Goal: Contribute content: Add original content to the website for others to see

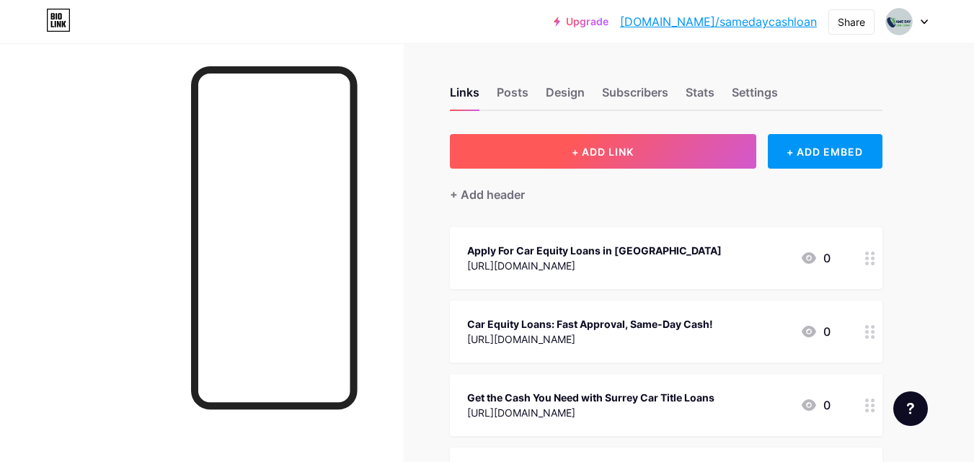
click at [628, 141] on button "+ ADD LINK" at bounding box center [603, 151] width 306 height 35
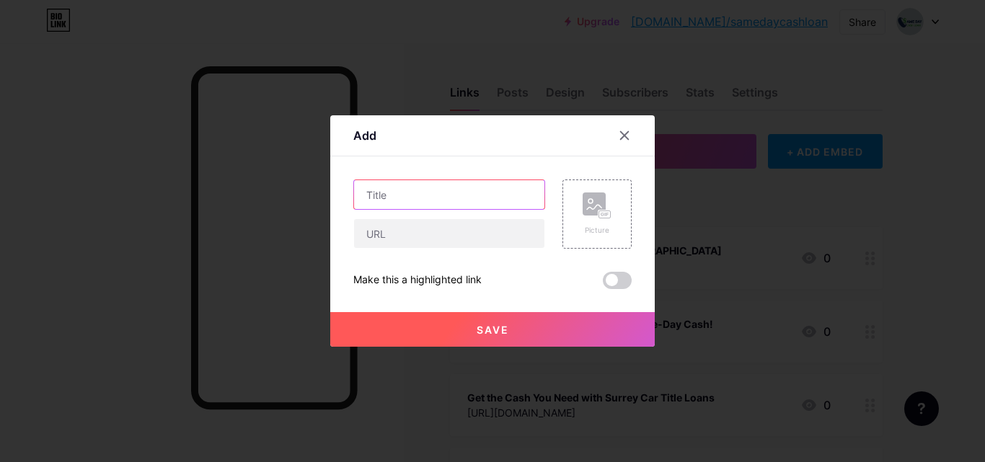
click at [459, 198] on input "text" at bounding box center [449, 194] width 190 height 29
paste input "Car Title Loans [GEOGRAPHIC_DATA] – Same Day Cash Loan"
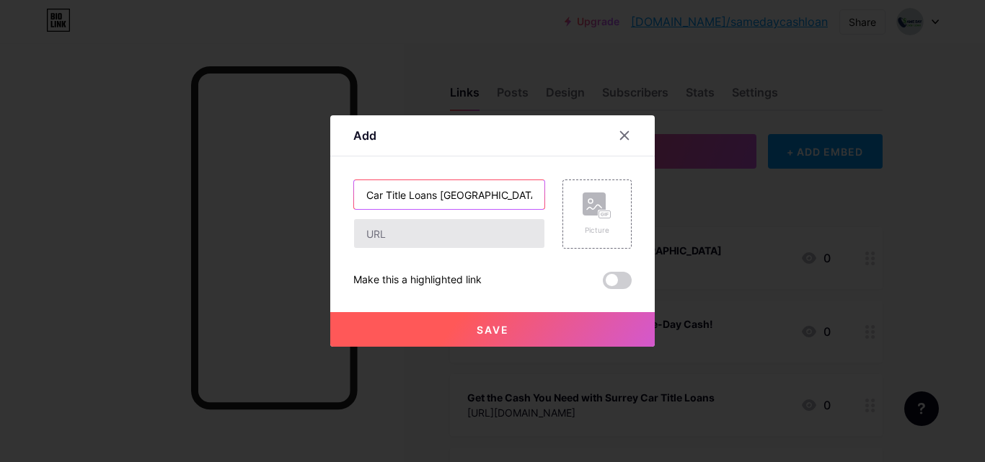
scroll to position [0, 68]
type input "Car Title Loans [GEOGRAPHIC_DATA] – Same Day Cash Loan"
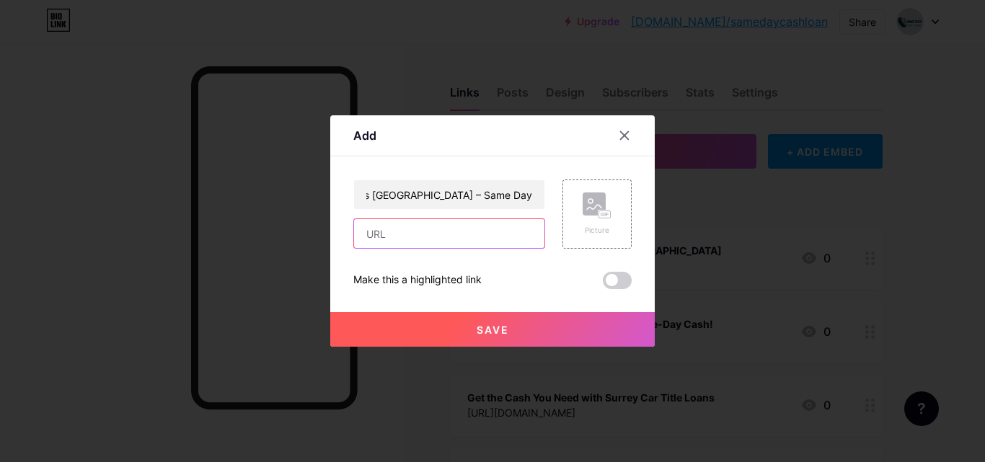
scroll to position [0, 0]
click at [381, 230] on input "text" at bounding box center [449, 233] width 190 height 29
click at [398, 247] on input "text" at bounding box center [449, 233] width 190 height 29
paste input "[URL][DOMAIN_NAME]"
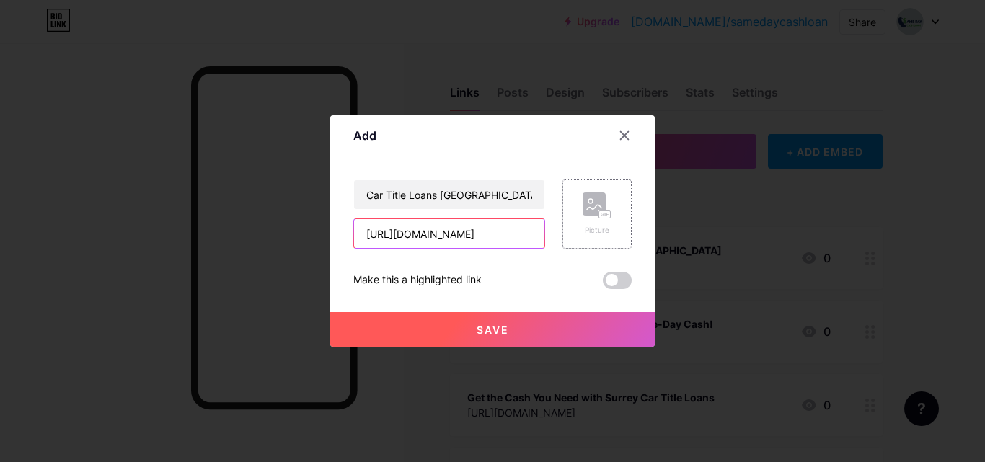
type input "[URL][DOMAIN_NAME]"
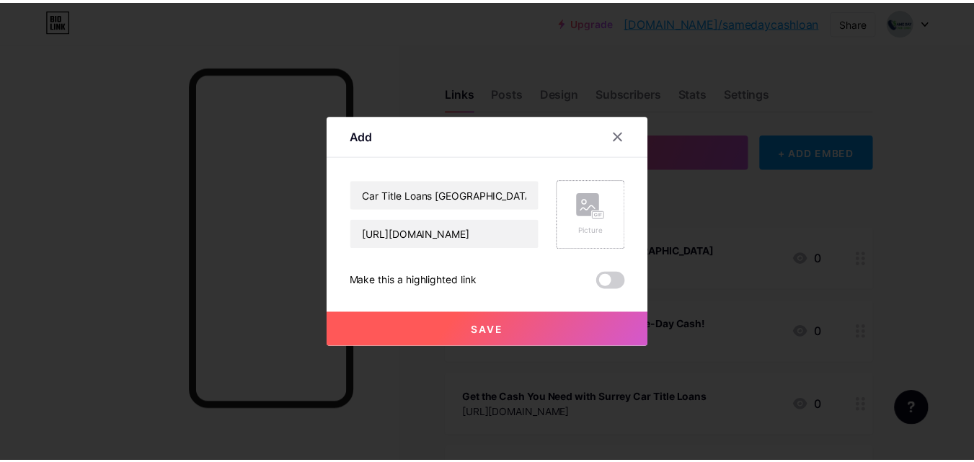
scroll to position [0, 0]
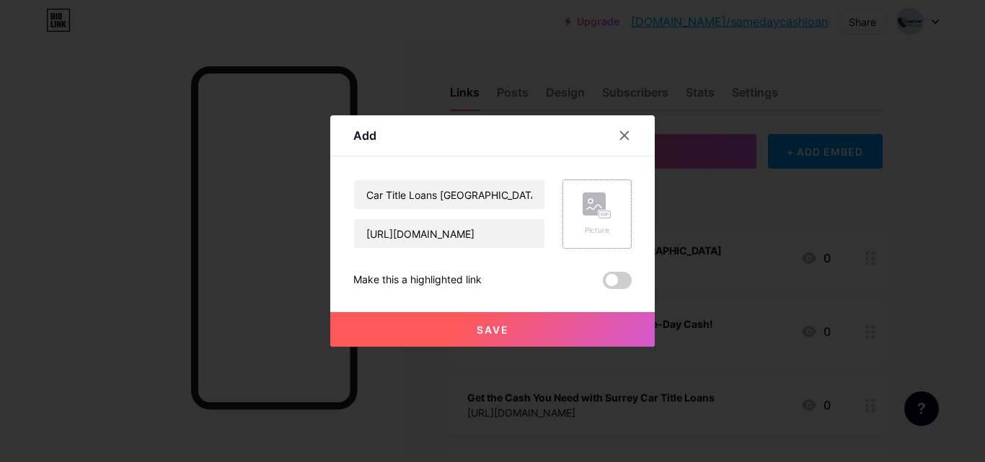
click at [600, 230] on div "Picture" at bounding box center [597, 230] width 29 height 11
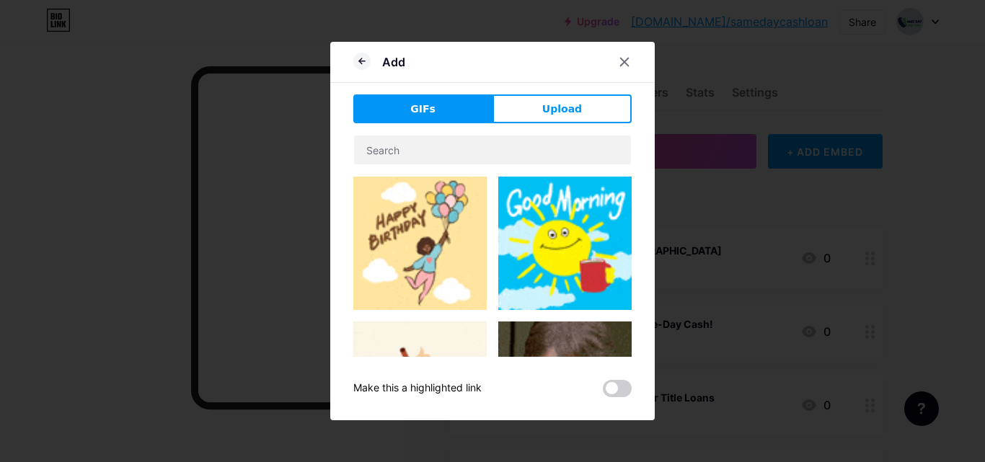
click at [520, 125] on div "GIFs Upload Content YouTube Play YouTube video without leaving your page. ADD V…" at bounding box center [492, 245] width 278 height 303
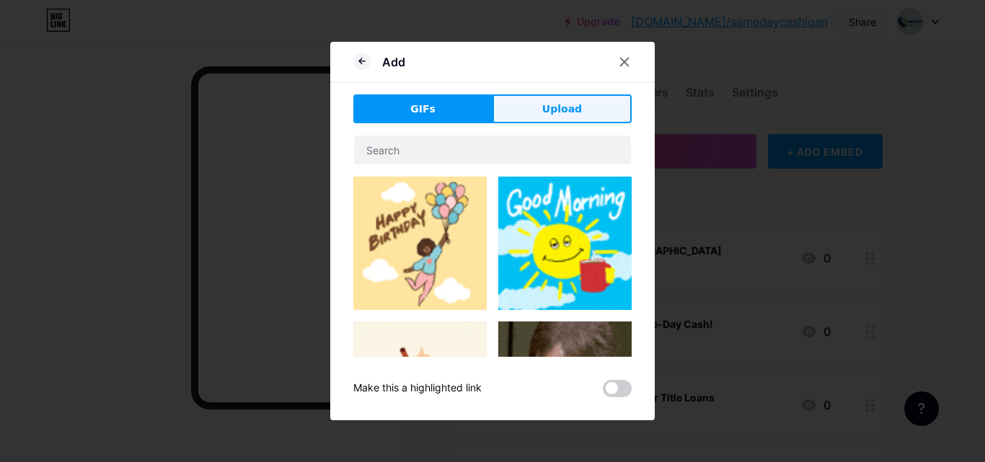
click at [524, 119] on button "Upload" at bounding box center [561, 108] width 139 height 29
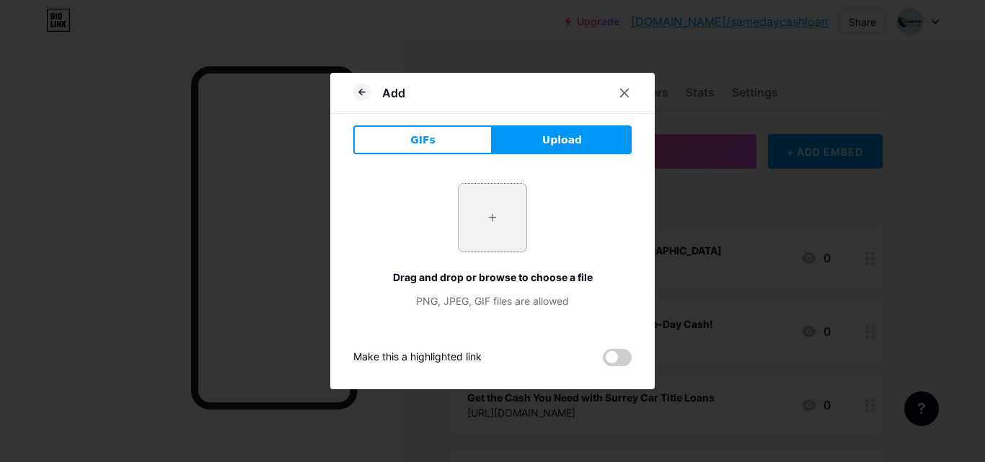
click at [492, 207] on input "file" at bounding box center [493, 218] width 68 height 68
type input "C:\fakepath\Same day cash loan - Copy - Copy.png"
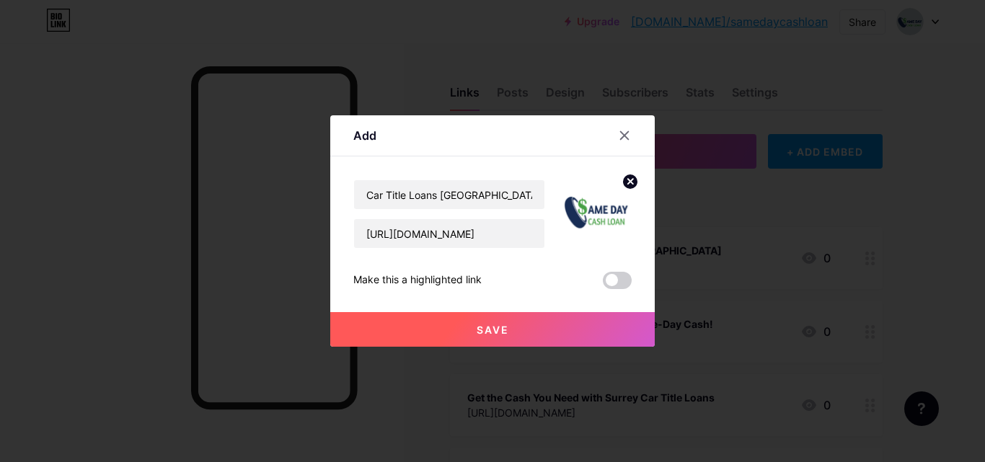
click at [516, 336] on button "Save" at bounding box center [492, 329] width 324 height 35
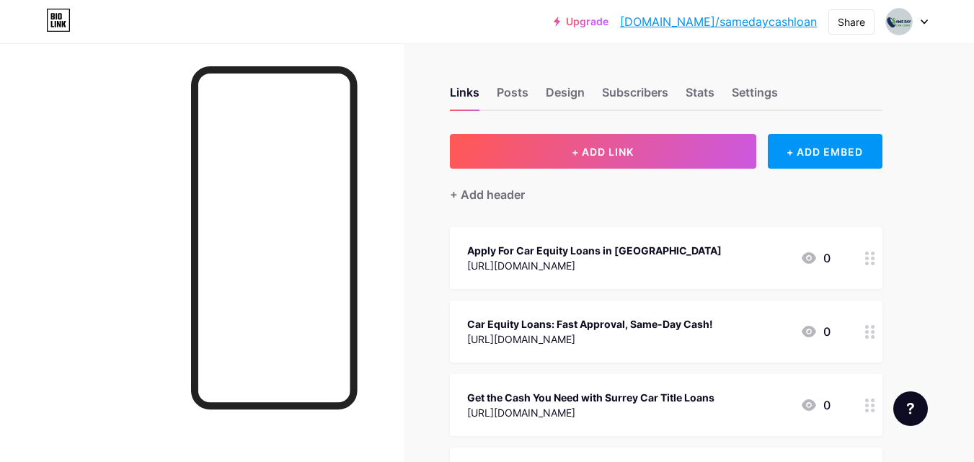
scroll to position [534, 0]
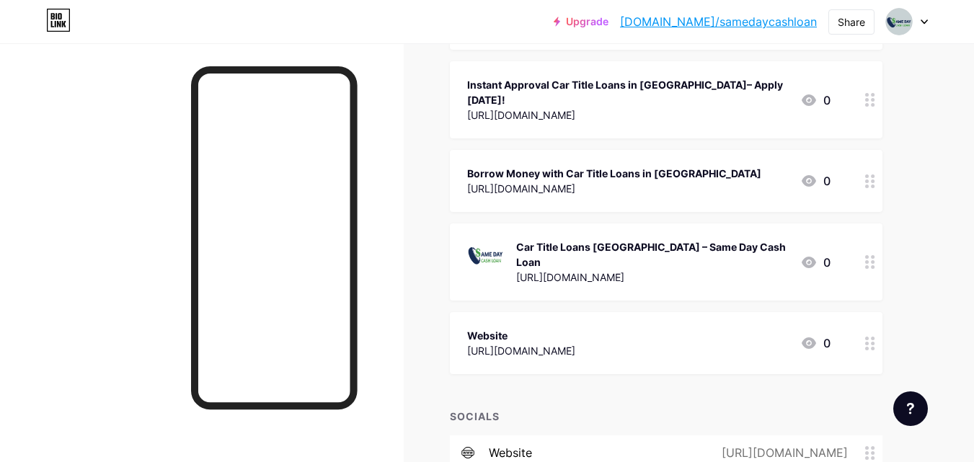
click at [600, 239] on div "Car Title Loans [GEOGRAPHIC_DATA] – Same Day Cash Loan" at bounding box center [652, 254] width 273 height 30
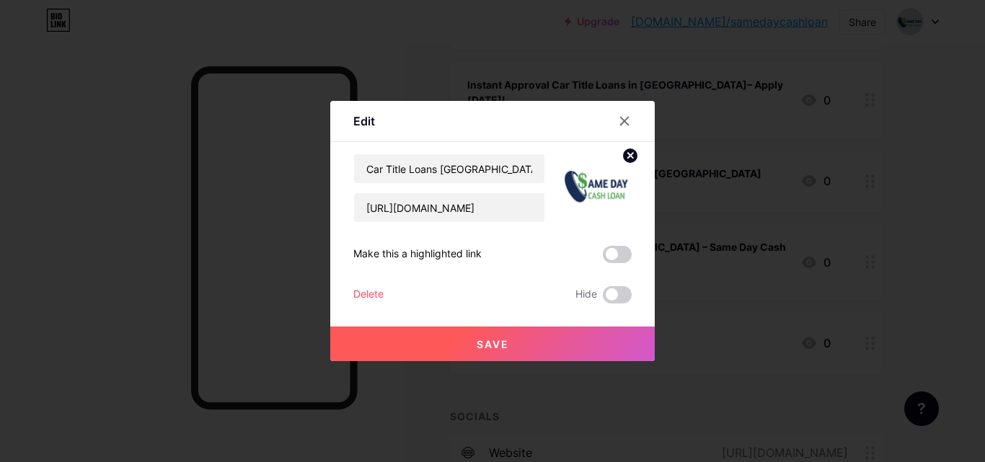
click at [511, 349] on button "Save" at bounding box center [492, 344] width 324 height 35
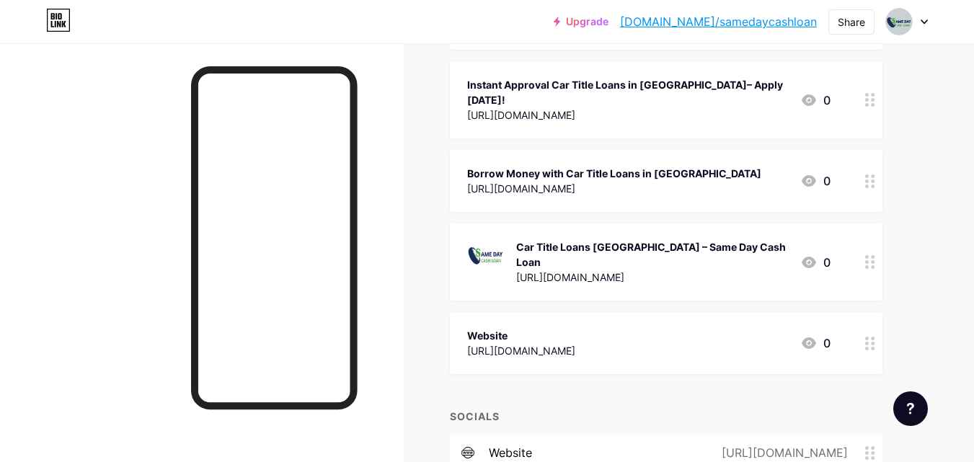
click at [872, 265] on circle at bounding box center [873, 267] width 4 height 4
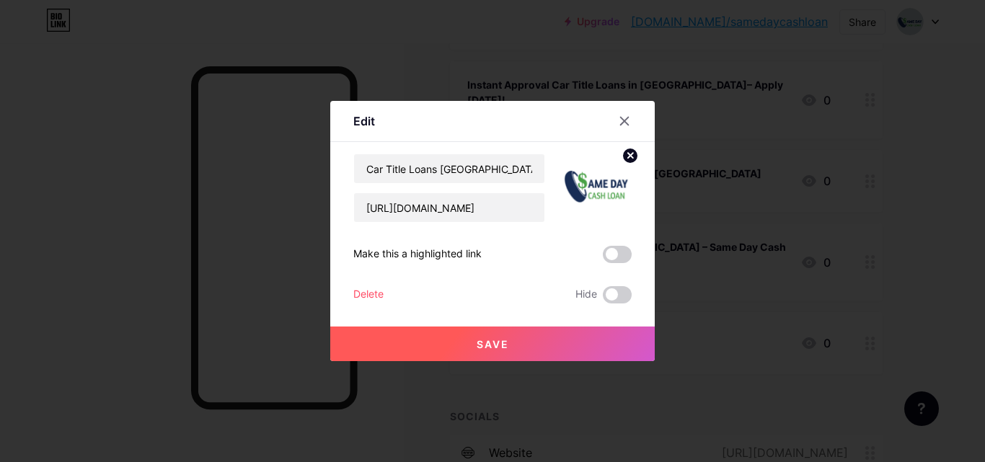
click at [757, 163] on div at bounding box center [492, 231] width 985 height 462
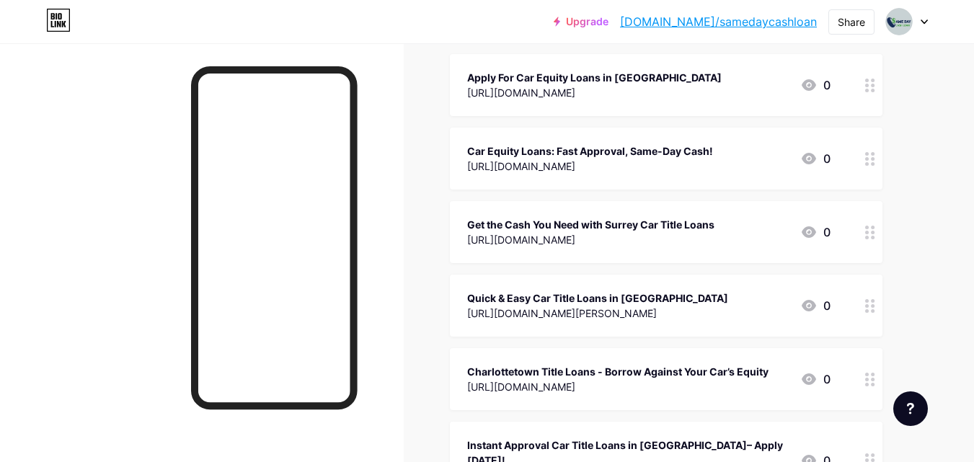
scroll to position [0, 0]
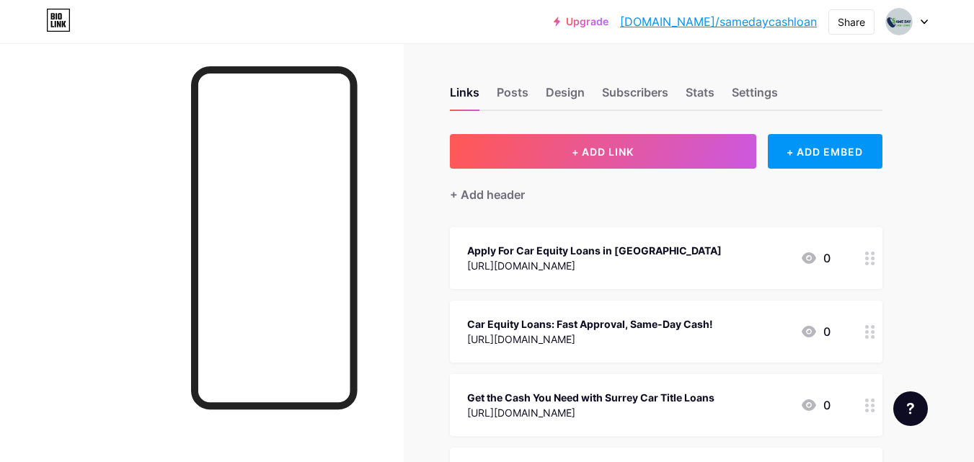
click at [878, 28] on div "Upgrade [DOMAIN_NAME]/sameda... [DOMAIN_NAME]/samedaycashloan Share Switch acco…" at bounding box center [741, 22] width 374 height 26
click at [894, 22] on img at bounding box center [899, 21] width 23 height 23
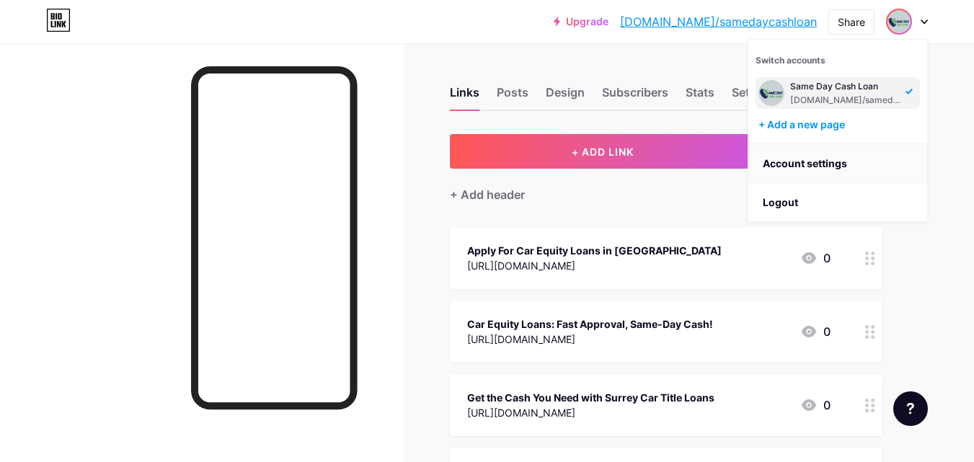
click at [794, 165] on link "Account settings" at bounding box center [837, 163] width 179 height 39
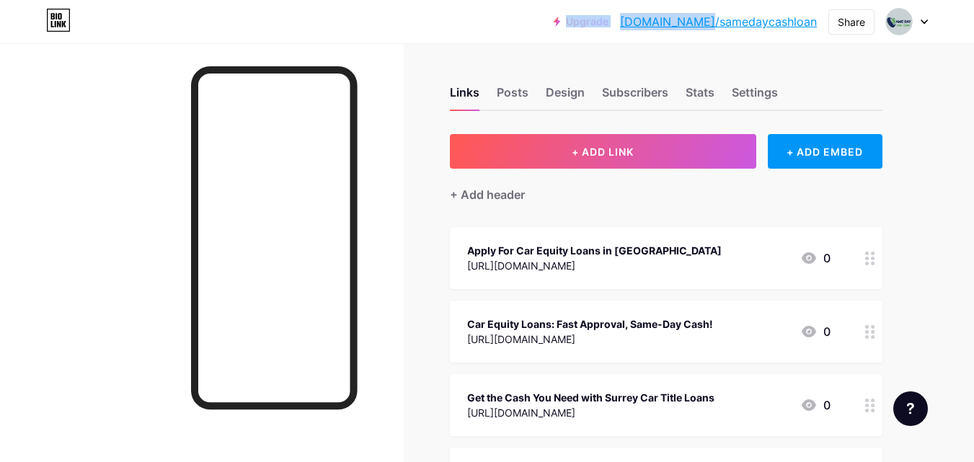
drag, startPoint x: 666, startPoint y: 9, endPoint x: 748, endPoint y: 19, distance: 82.1
click at [748, 19] on div "Upgrade [DOMAIN_NAME]/sameda... [DOMAIN_NAME]/samedaycashloan" at bounding box center [685, 22] width 263 height 26
click at [831, 21] on div "Share" at bounding box center [851, 21] width 46 height 25
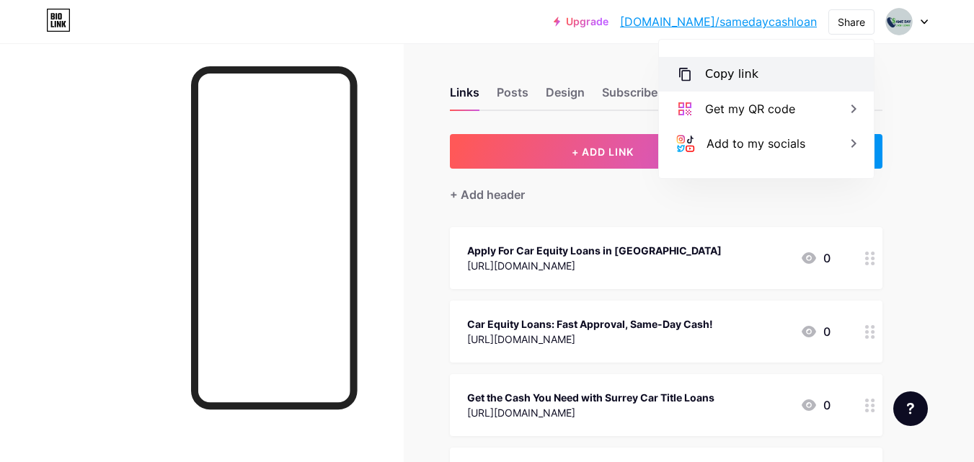
click at [711, 74] on div "Copy link" at bounding box center [731, 74] width 53 height 17
